Goal: Task Accomplishment & Management: Use online tool/utility

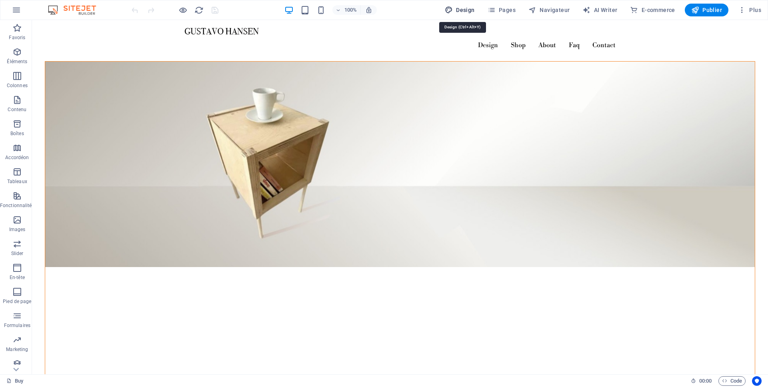
click at [471, 10] on span "Design" at bounding box center [460, 10] width 30 height 8
select select "px"
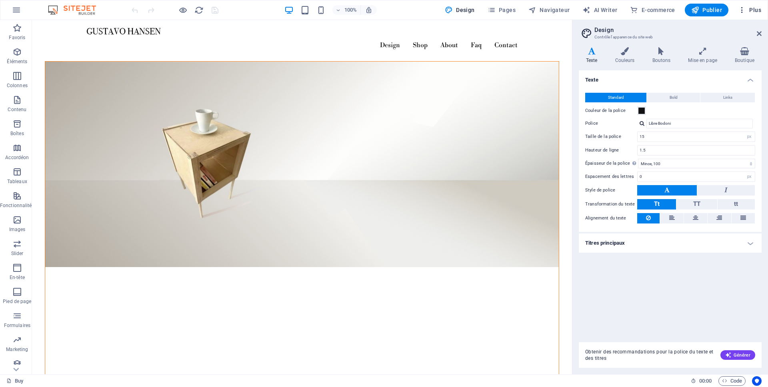
click at [756, 10] on span "Plus" at bounding box center [749, 10] width 23 height 8
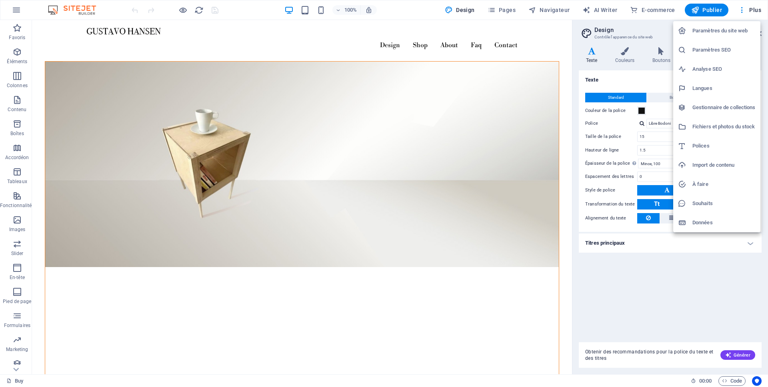
click at [741, 31] on h6 "Paramètres du site web" at bounding box center [724, 31] width 63 height 10
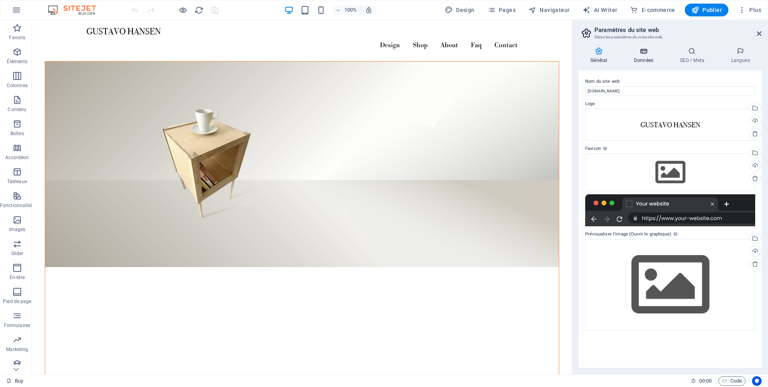
click at [642, 52] on icon at bounding box center [644, 51] width 43 height 8
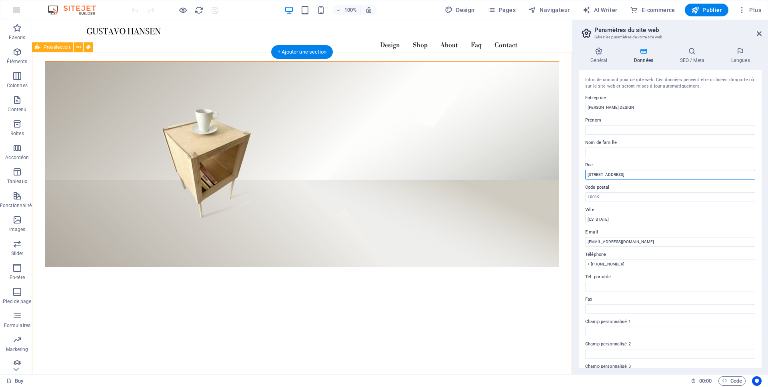
drag, startPoint x: 667, startPoint y: 195, endPoint x: 568, endPoint y: 174, distance: 100.8
drag, startPoint x: 628, startPoint y: 176, endPoint x: 588, endPoint y: 178, distance: 40.5
click at [588, 178] on input "[STREET_ADDRESS]" at bounding box center [671, 175] width 170 height 10
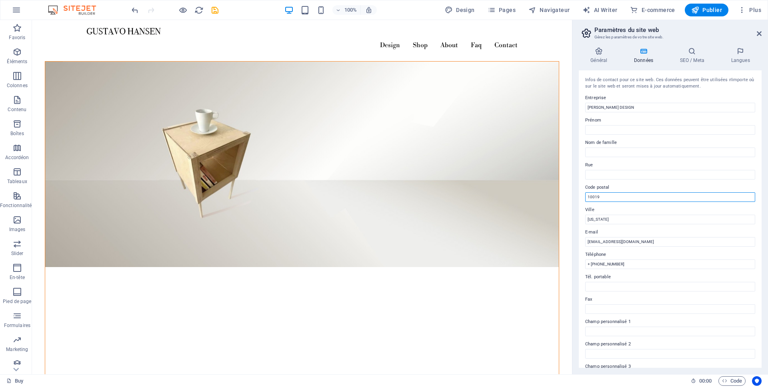
click at [614, 197] on input "10019" at bounding box center [671, 198] width 170 height 10
type input "1"
click at [617, 220] on input "[US_STATE]" at bounding box center [671, 220] width 170 height 10
type input "N"
click at [633, 265] on input "+ [PHONE_NUMBER]" at bounding box center [671, 265] width 170 height 10
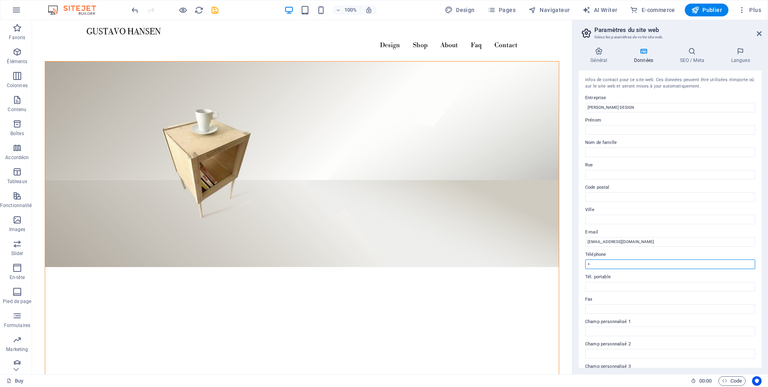
type input "+"
click at [692, 57] on h4 "SEO / Meta" at bounding box center [693, 55] width 51 height 17
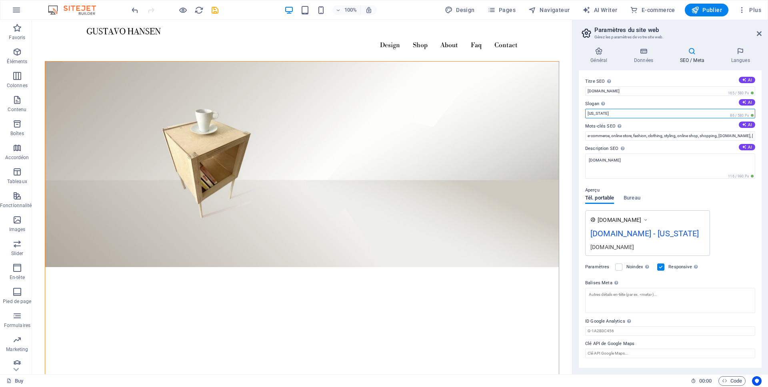
click at [626, 114] on input "[US_STATE]" at bounding box center [671, 114] width 170 height 10
type input "N"
click at [742, 54] on icon at bounding box center [741, 51] width 42 height 8
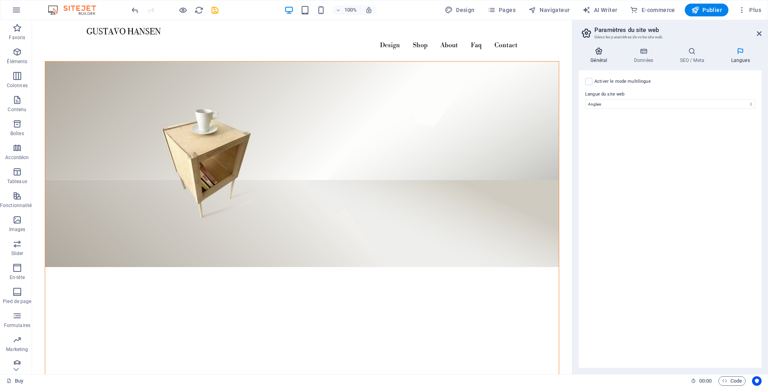
click at [600, 53] on icon at bounding box center [599, 51] width 40 height 8
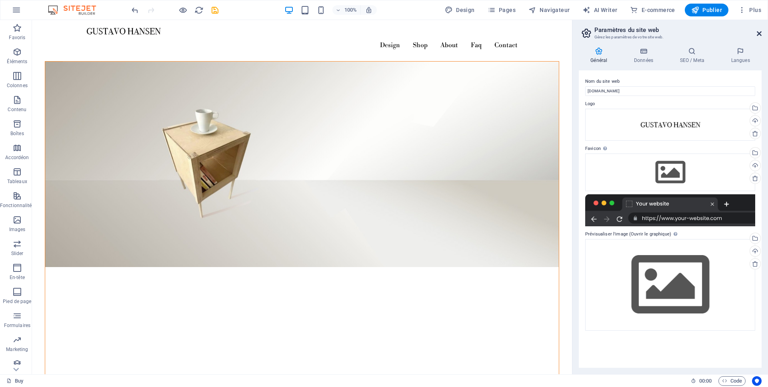
click at [760, 31] on icon at bounding box center [759, 33] width 5 height 6
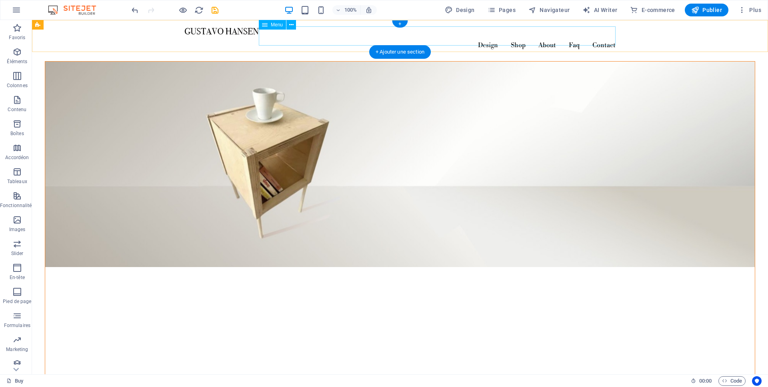
click at [576, 36] on nav "Design Shop About Faq Contact" at bounding box center [400, 45] width 431 height 19
select select "2"
select select
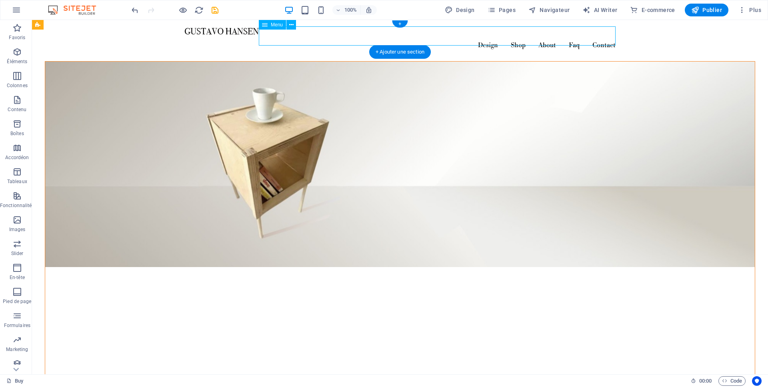
select select "1"
select select
select select "3"
select select
select select "4"
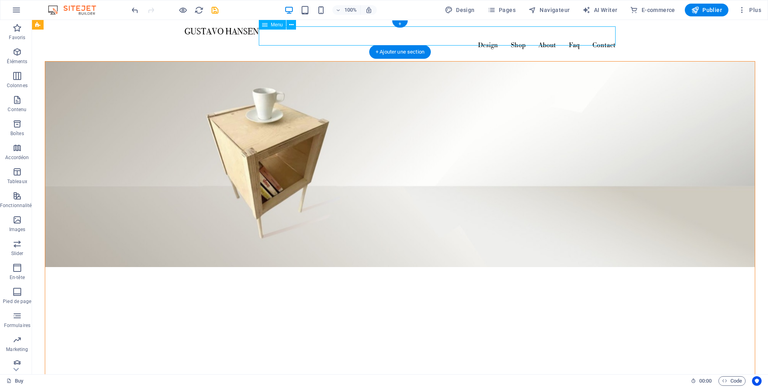
select select
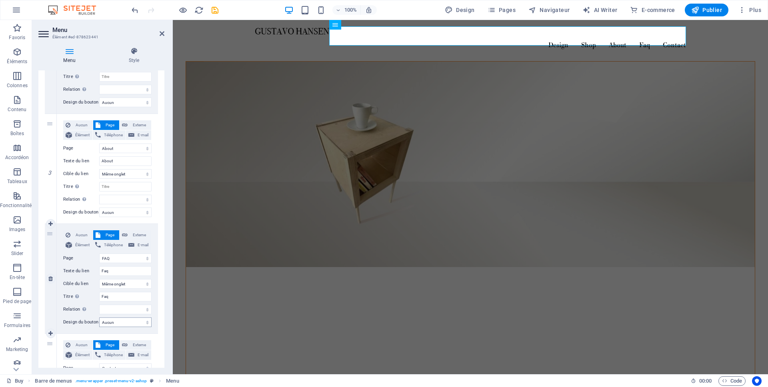
scroll to position [260, 0]
click at [51, 278] on icon at bounding box center [50, 278] width 4 height 6
select select
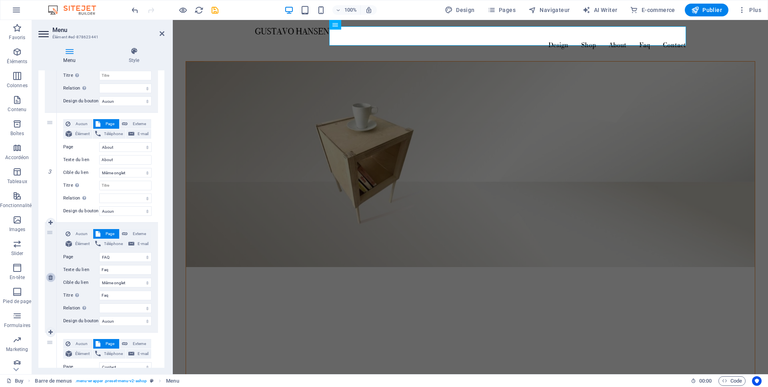
select select "4"
type input "Contact"
select select
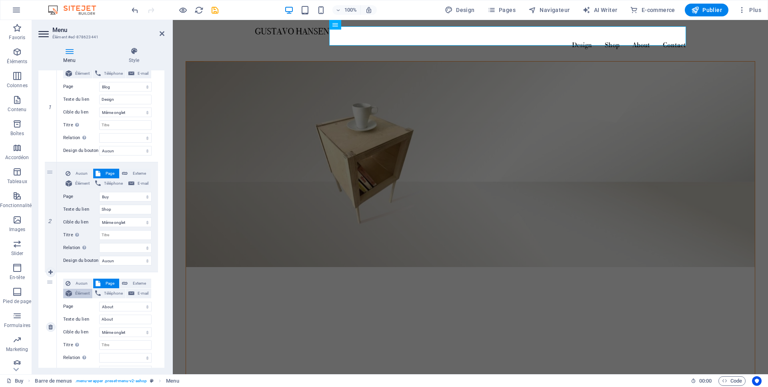
scroll to position [0, 0]
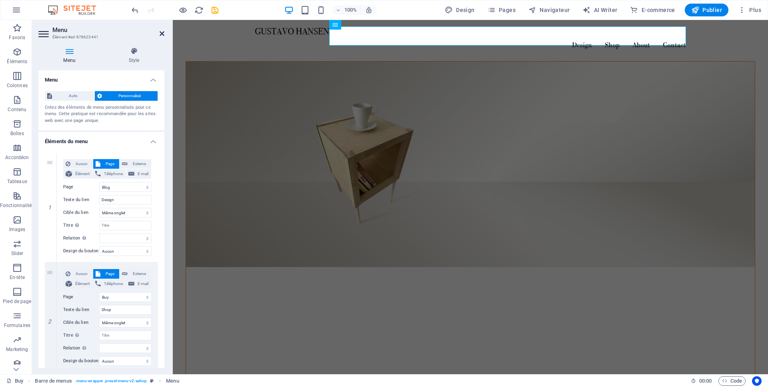
click at [164, 35] on icon at bounding box center [162, 33] width 5 height 6
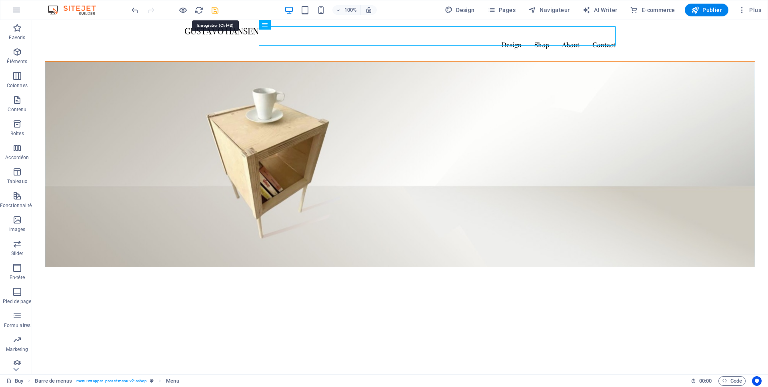
click at [216, 11] on icon "save" at bounding box center [215, 10] width 9 height 9
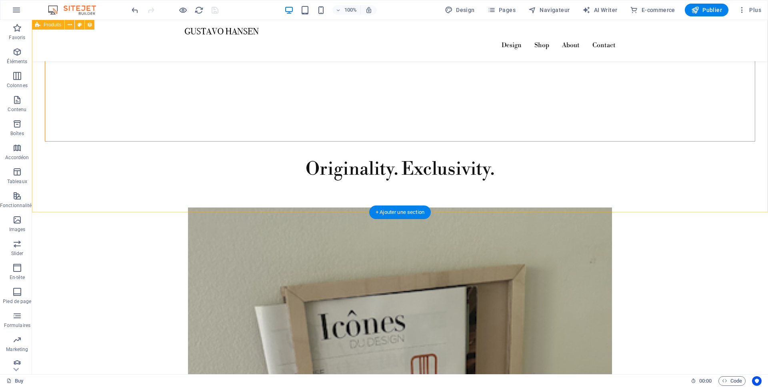
scroll to position [1573, 0]
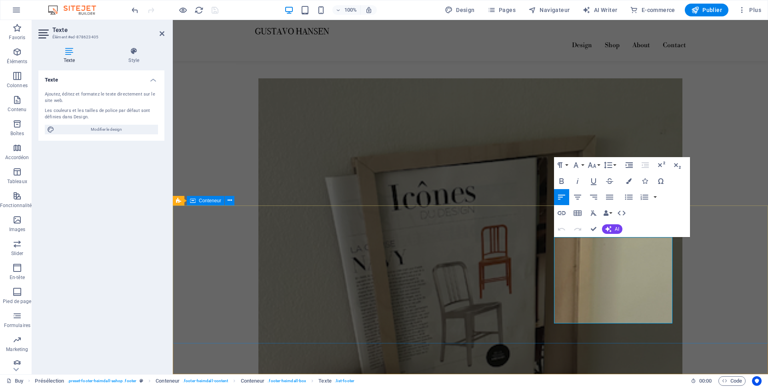
drag, startPoint x: 566, startPoint y: 269, endPoint x: 553, endPoint y: 269, distance: 12.4
click at [562, 213] on icon "button" at bounding box center [562, 213] width 8 height 4
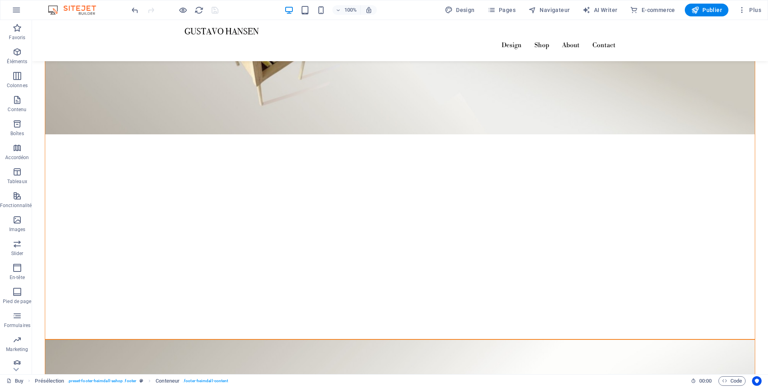
scroll to position [0, 0]
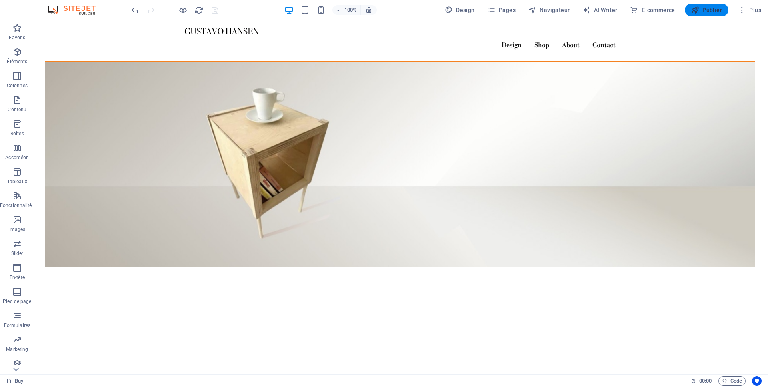
click at [706, 13] on span "Publier" at bounding box center [707, 10] width 31 height 8
